Goal: Find specific page/section: Find specific page/section

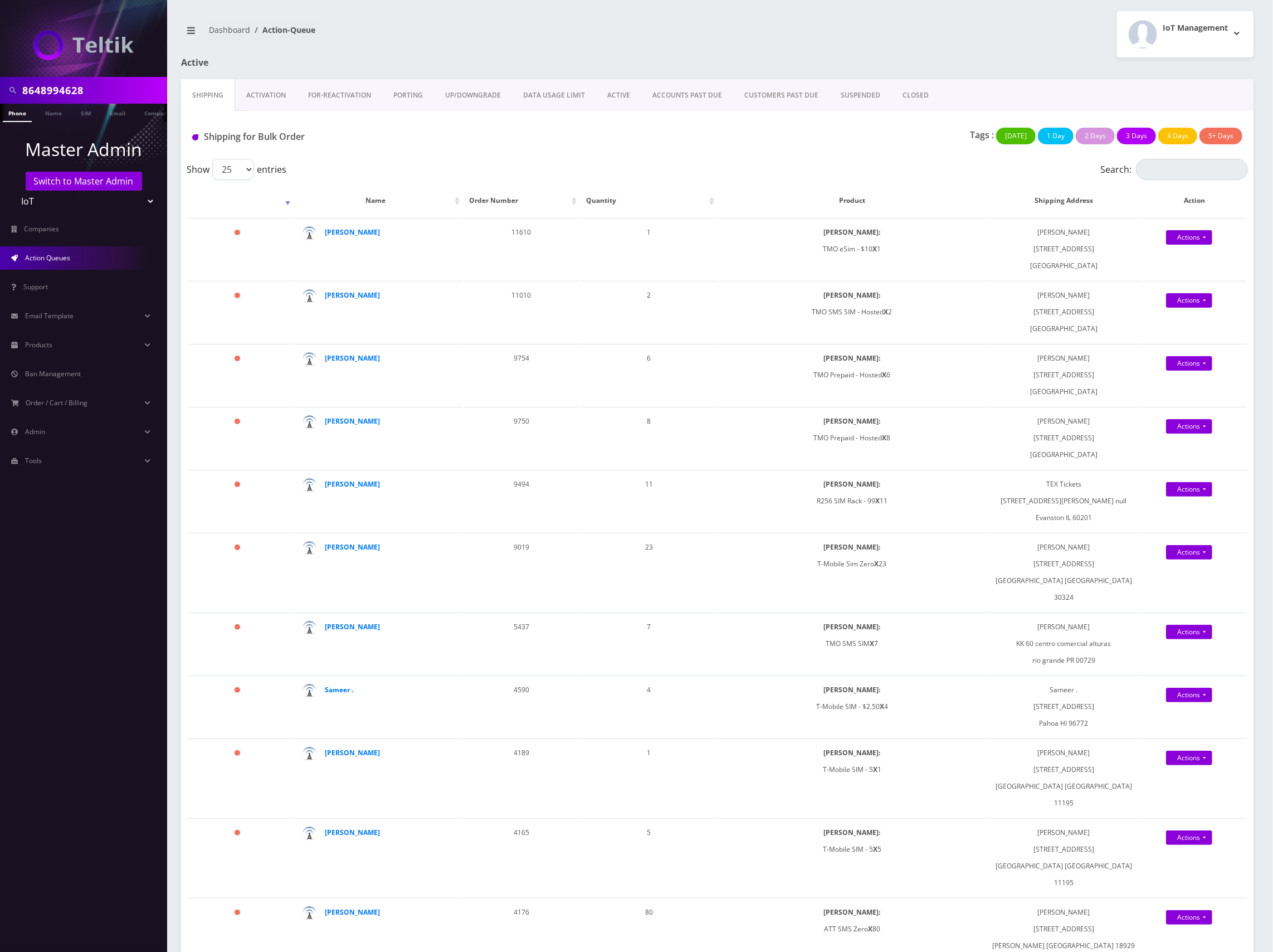
click at [279, 98] on link "Activation" at bounding box center [266, 95] width 62 height 32
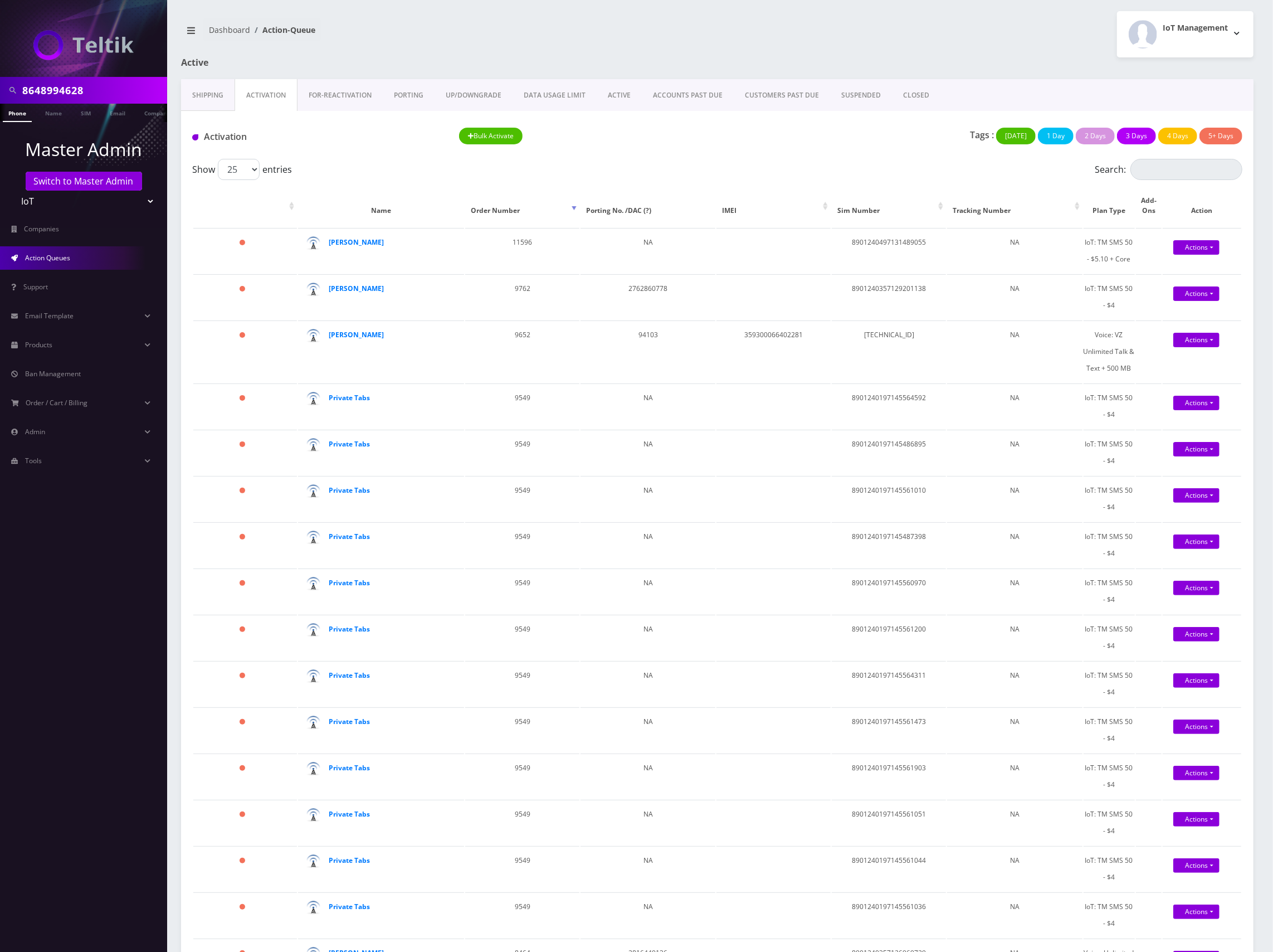
click at [212, 101] on link "Shipping" at bounding box center [208, 95] width 53 height 32
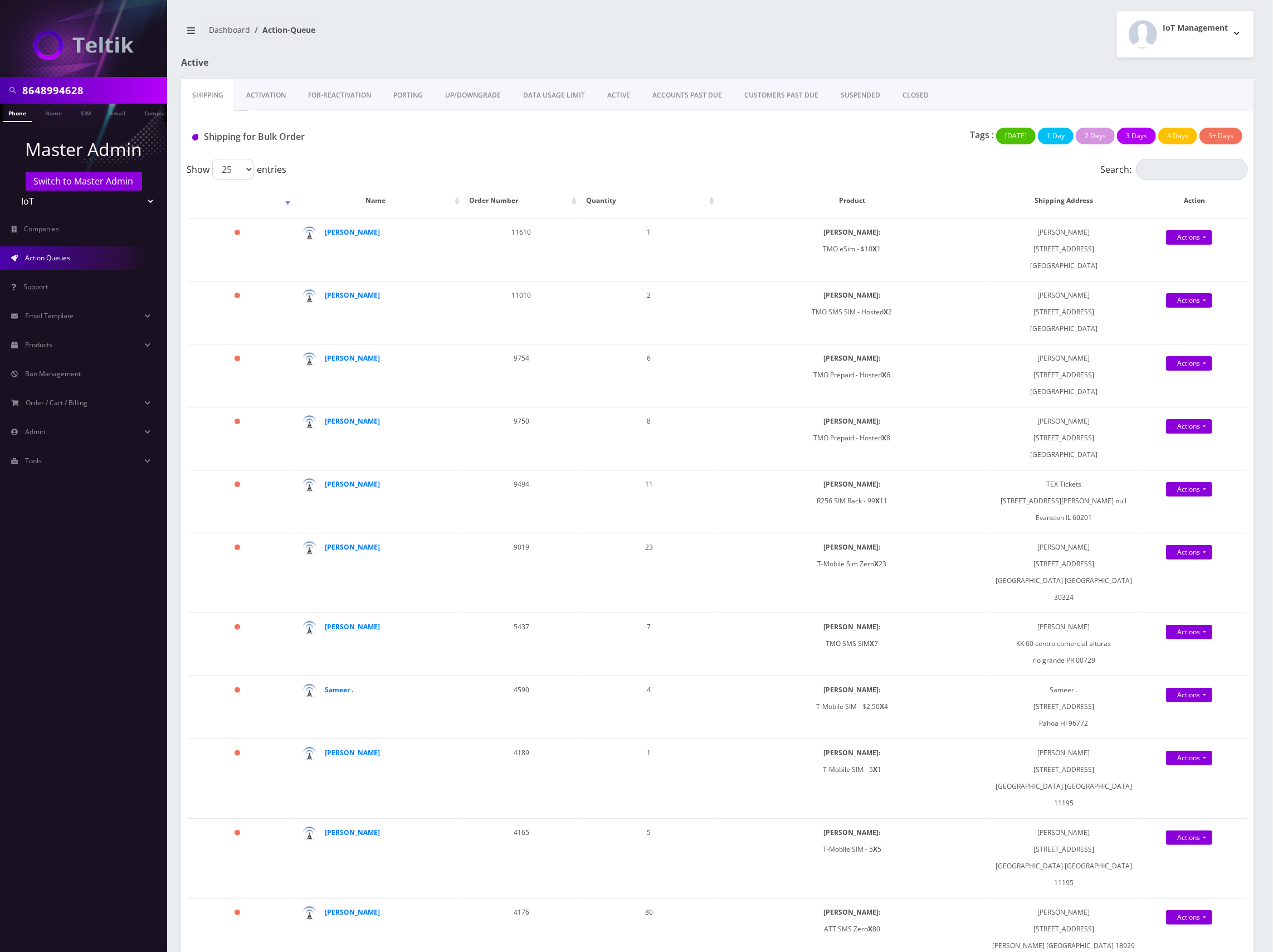
click at [760, 140] on div "Tags : Today 1 Day 2 Days 3 Days 4 Days 5+ Days" at bounding box center [895, 139] width 711 height 23
click at [528, 151] on div "Shipping for Bulk Order" at bounding box center [362, 139] width 356 height 23
click at [75, 183] on link "Switch to Master Admin" at bounding box center [84, 181] width 117 height 19
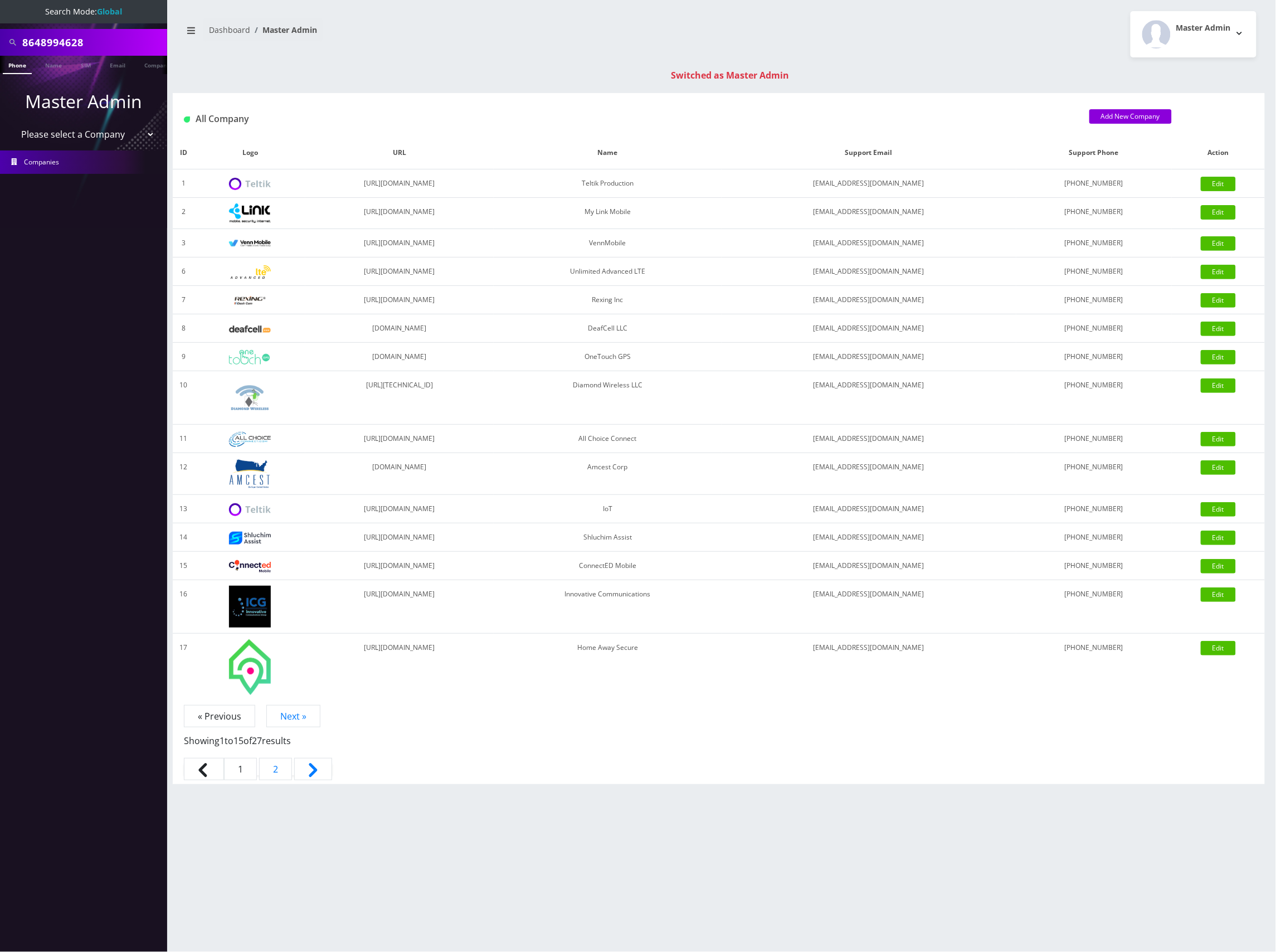
click at [61, 44] on input "8648994628" at bounding box center [93, 42] width 142 height 21
paste input "901240497125324623"
type input "8901240497125324623"
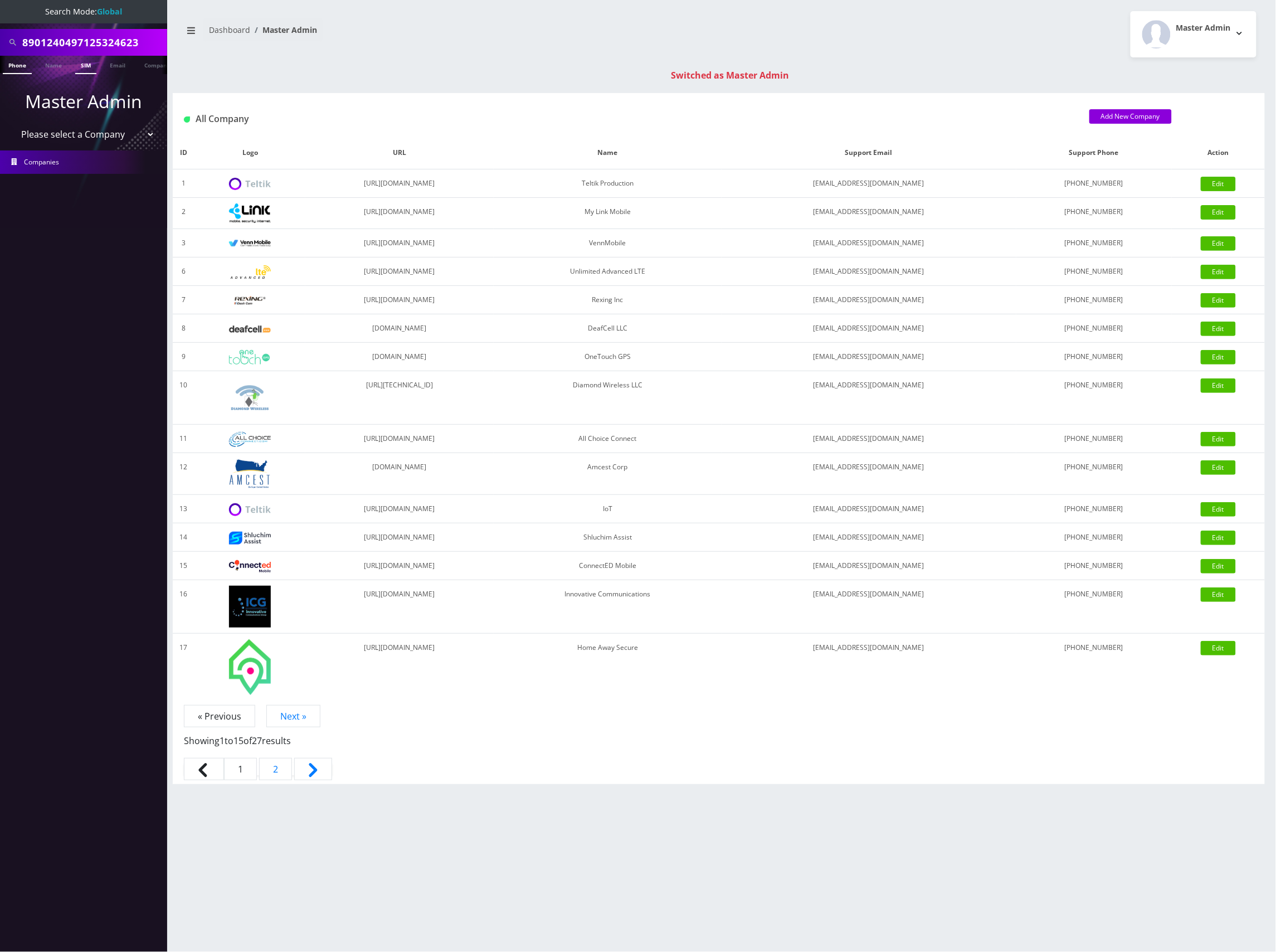
click at [83, 68] on link "SIM" at bounding box center [85, 65] width 21 height 18
